Goal: Information Seeking & Learning: Learn about a topic

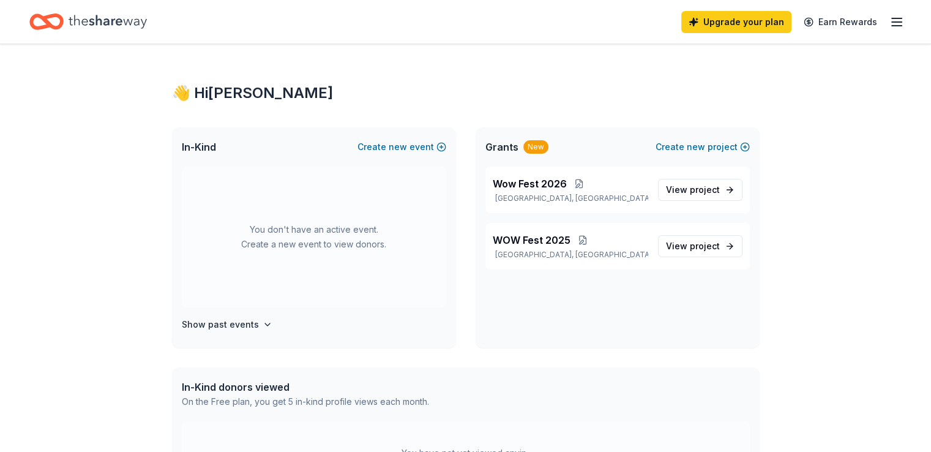
click at [124, 20] on icon "Home" at bounding box center [108, 21] width 78 height 13
click at [814, 20] on link "Earn Rewards" at bounding box center [840, 22] width 88 height 22
click at [889, 23] on icon "button" at bounding box center [896, 22] width 15 height 15
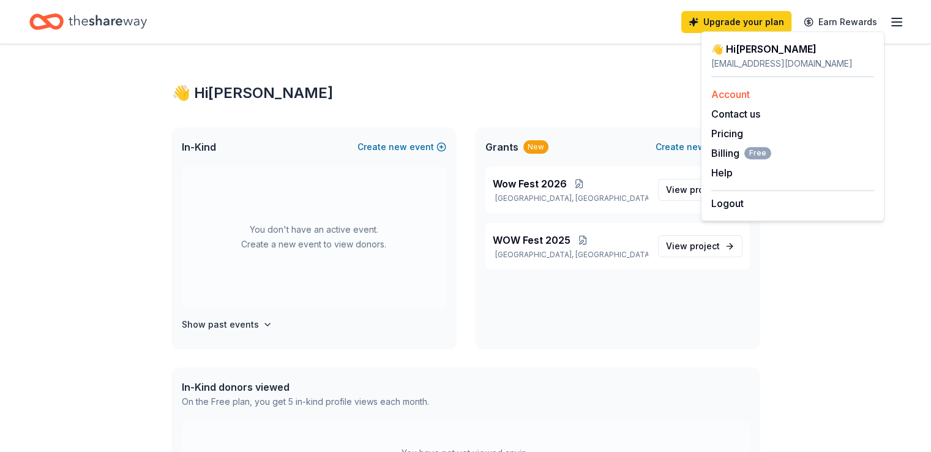
click at [769, 99] on div "Account" at bounding box center [792, 94] width 163 height 15
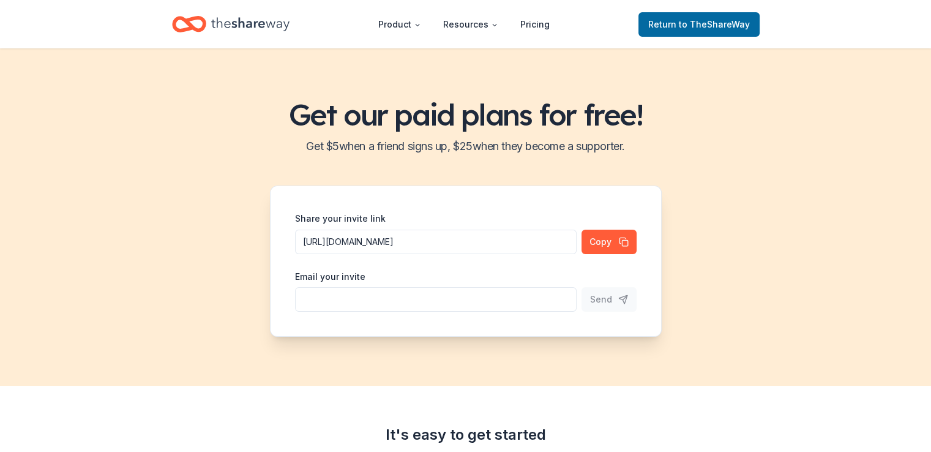
click at [269, 29] on icon "Home" at bounding box center [250, 24] width 78 height 25
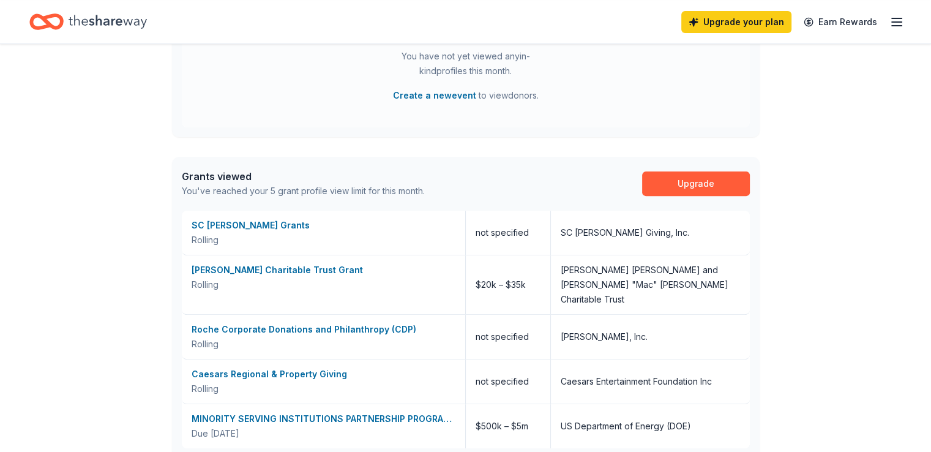
scroll to position [418, 0]
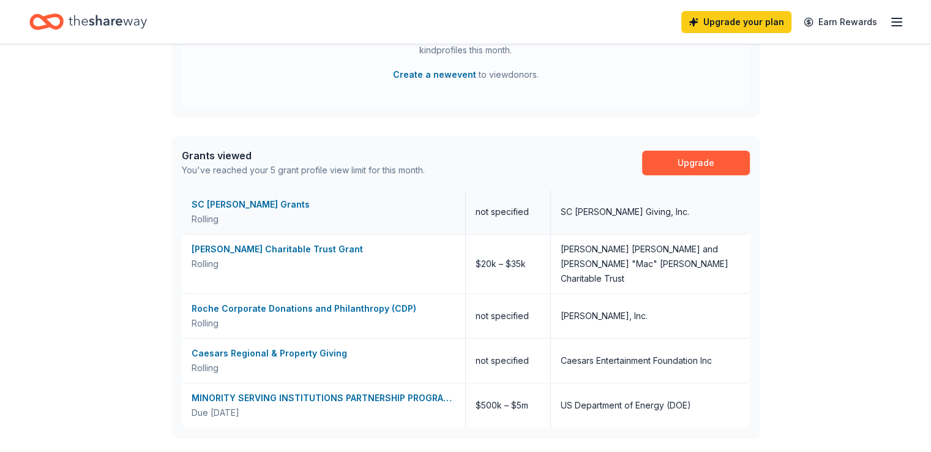
click at [241, 206] on div "SC [PERSON_NAME] Grants" at bounding box center [324, 204] width 264 height 15
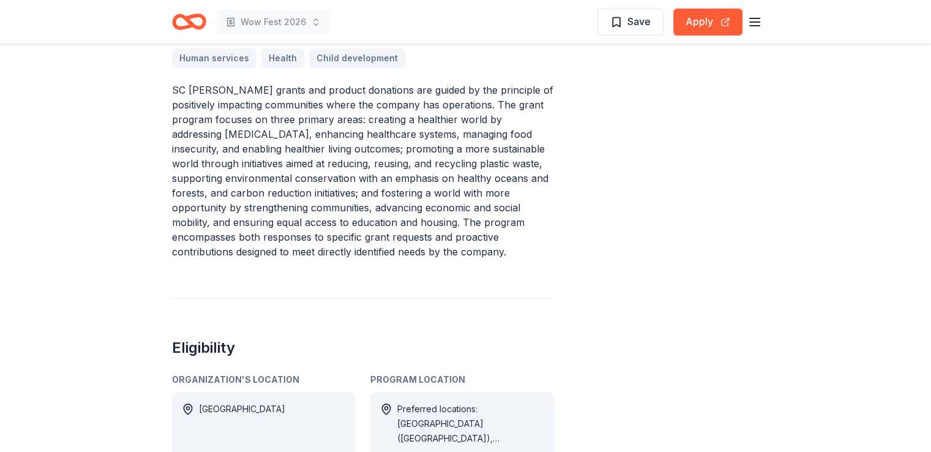
scroll to position [521, 0]
